Goal: Communication & Community: Answer question/provide support

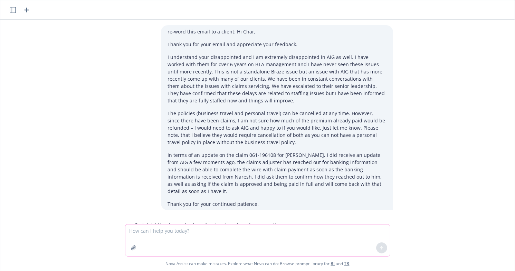
click at [191, 229] on textarea at bounding box center [257, 241] width 264 height 32
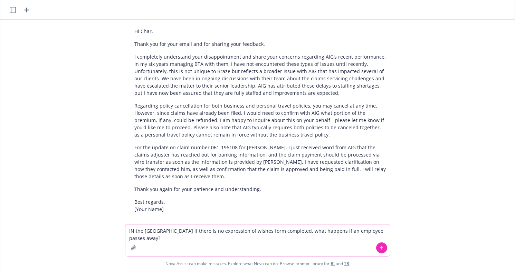
drag, startPoint x: 300, startPoint y: 229, endPoint x: 307, endPoint y: 232, distance: 7.4
click at [302, 229] on textarea "IN the [GEOGRAPHIC_DATA] if there is no expression of wishes form completed, wh…" at bounding box center [257, 241] width 264 height 32
type textarea "IN the [GEOGRAPHIC_DATA] if there is no expression of wishes form completed, wh…"
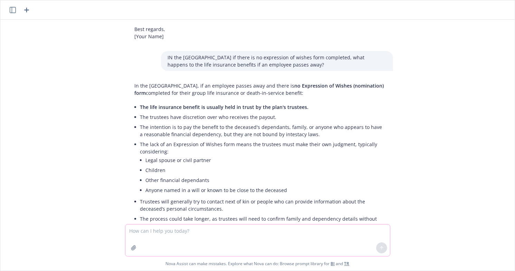
scroll to position [382, 0]
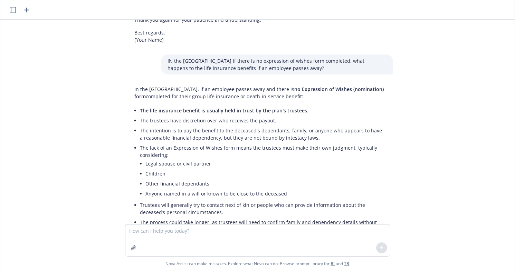
click at [83, 185] on div "re-word this email to a client: Hi Char, Thank you for your email and appreciat…" at bounding box center [257, 122] width 508 height 205
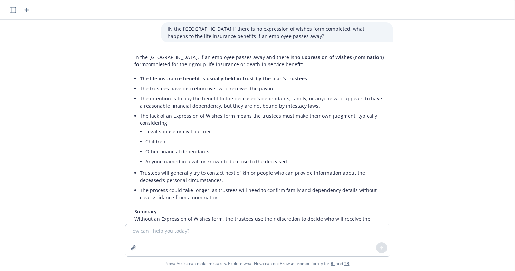
scroll to position [451, 0]
